Goal: Task Accomplishment & Management: Use online tool/utility

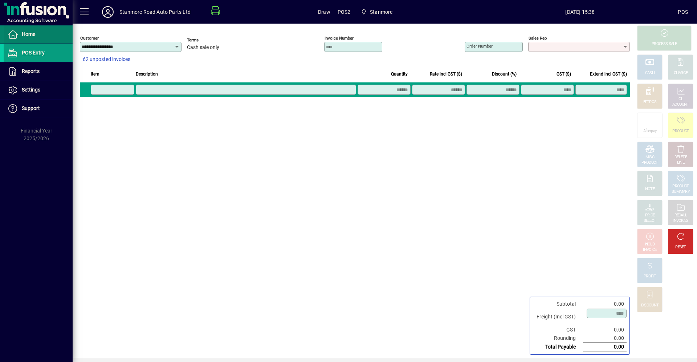
click at [34, 32] on span "Home" at bounding box center [28, 34] width 13 height 6
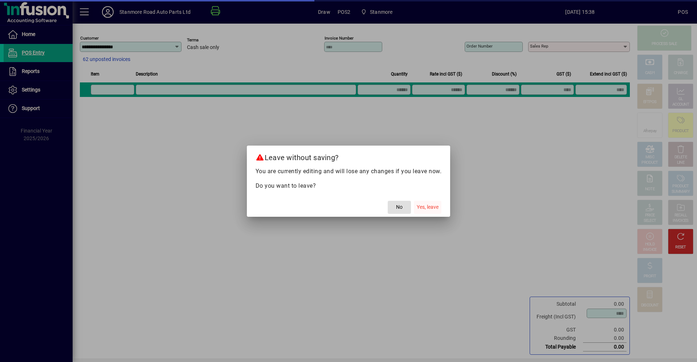
click at [427, 208] on span "Yes, leave" at bounding box center [428, 207] width 22 height 8
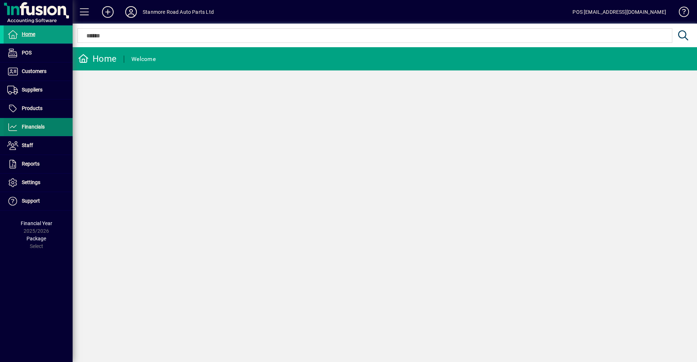
click at [38, 119] on span at bounding box center [38, 126] width 69 height 17
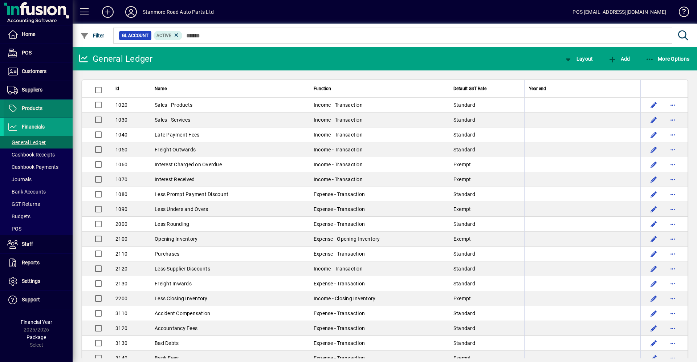
click at [33, 114] on span at bounding box center [38, 108] width 69 height 17
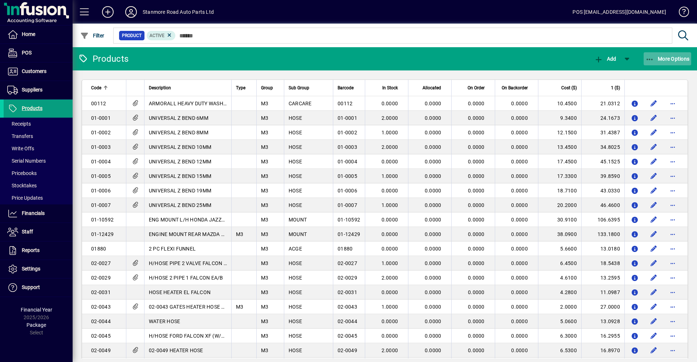
click at [674, 54] on span "button" at bounding box center [668, 58] width 48 height 17
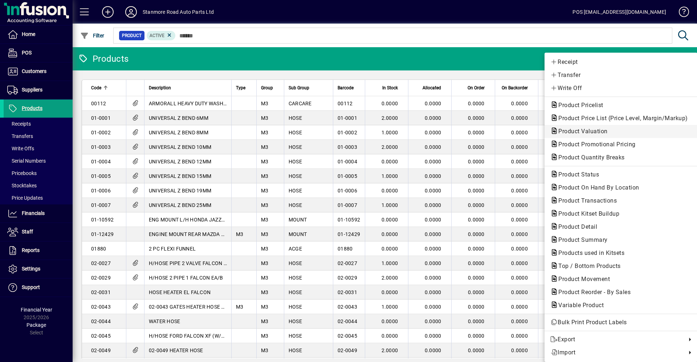
click at [580, 127] on span "Product Valuation" at bounding box center [620, 131] width 141 height 9
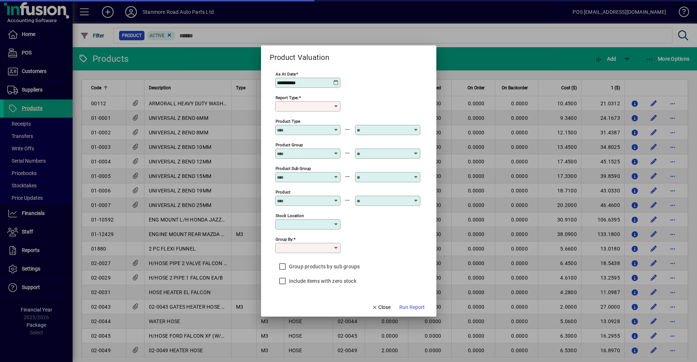
type input "******"
type input "**********"
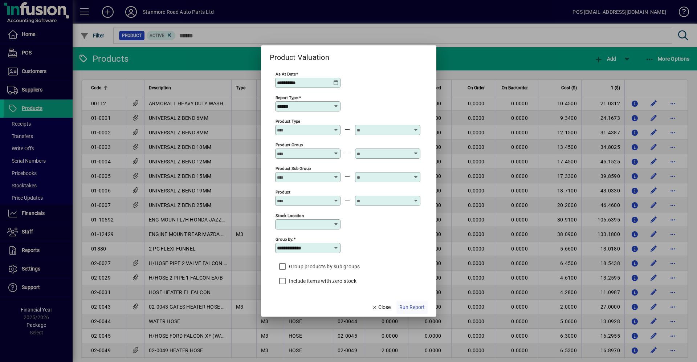
click at [414, 303] on span "Run Report" at bounding box center [411, 307] width 25 height 8
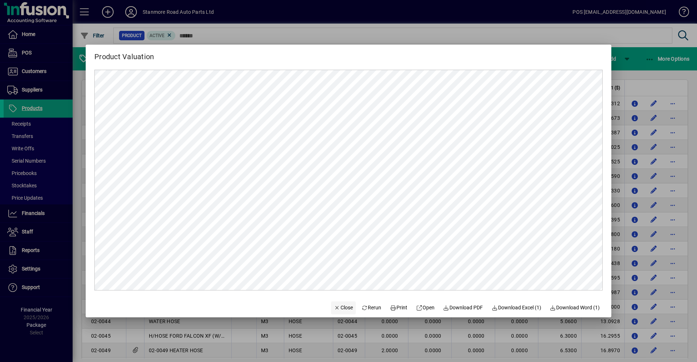
click at [334, 310] on icon "button" at bounding box center [337, 307] width 7 height 5
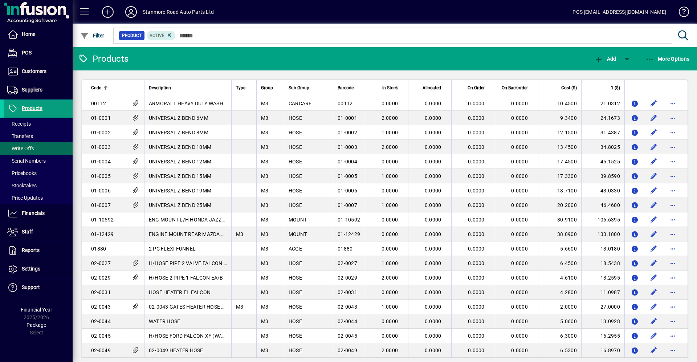
drag, startPoint x: 3, startPoint y: 149, endPoint x: 1, endPoint y: 152, distance: 4.2
click at [1, 152] on li "Write Offs" at bounding box center [36, 148] width 73 height 12
click at [5, 119] on span at bounding box center [38, 123] width 69 height 17
